Goal: Task Accomplishment & Management: Use online tool/utility

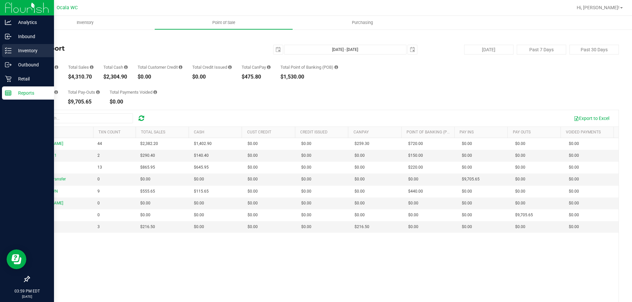
click at [10, 53] on line at bounding box center [10, 53] width 4 height 0
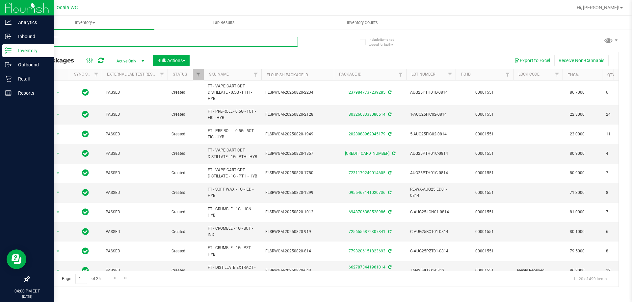
click at [95, 43] on input "text" at bounding box center [163, 42] width 269 height 10
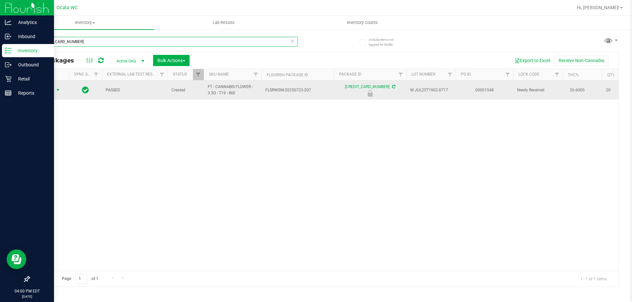
type input "[CREDIT_CARD_NUMBER]"
click at [45, 90] on span "Action" at bounding box center [45, 90] width 18 height 9
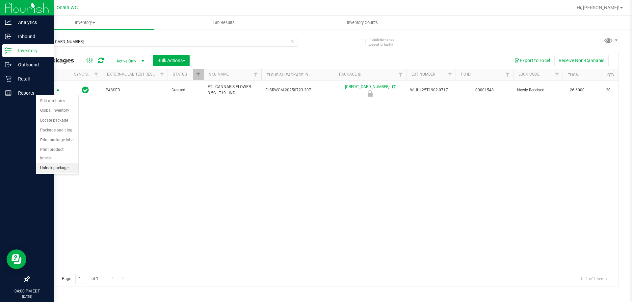
click at [61, 163] on li "Unlock package" at bounding box center [57, 168] width 42 height 10
